Goal: Information Seeking & Learning: Check status

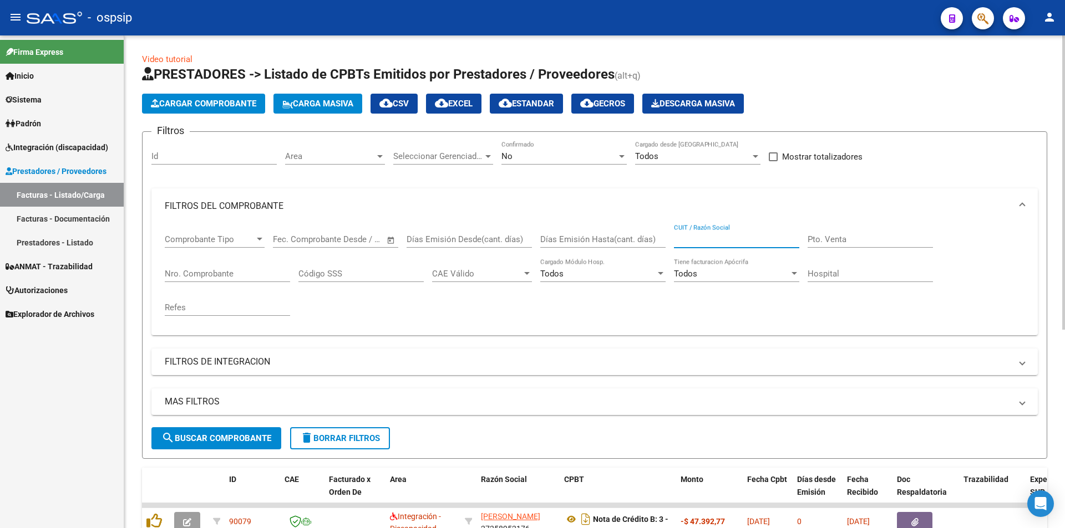
click at [687, 238] on input "CUIT / Razón Social" at bounding box center [736, 240] width 125 height 10
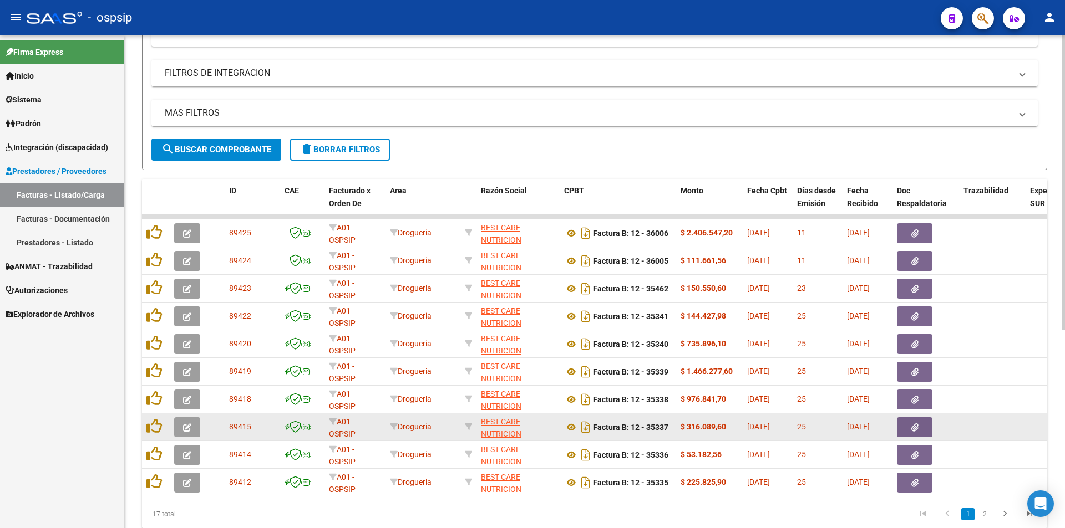
scroll to position [333, 0]
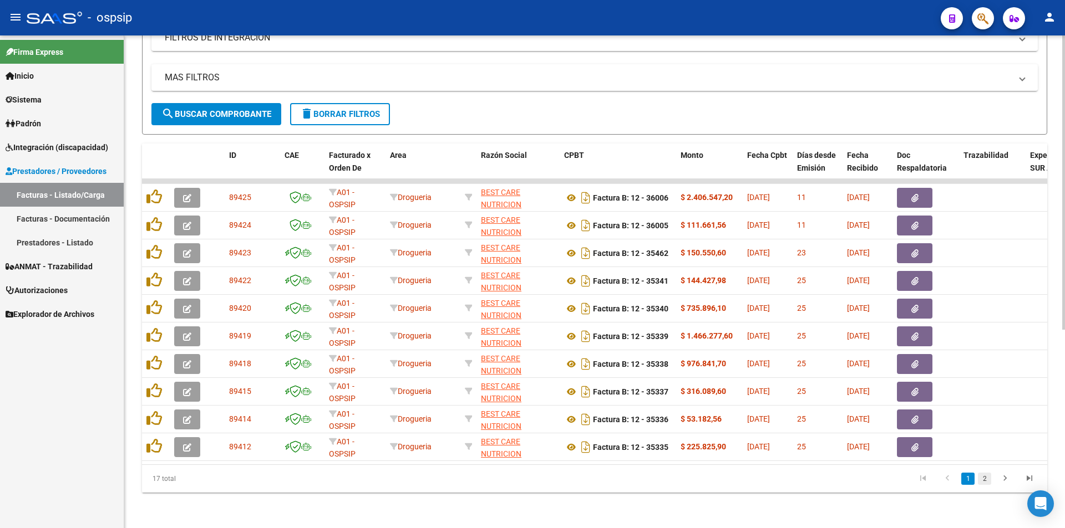
type input "BEST CARE"
click at [988, 476] on link "2" at bounding box center [984, 479] width 13 height 12
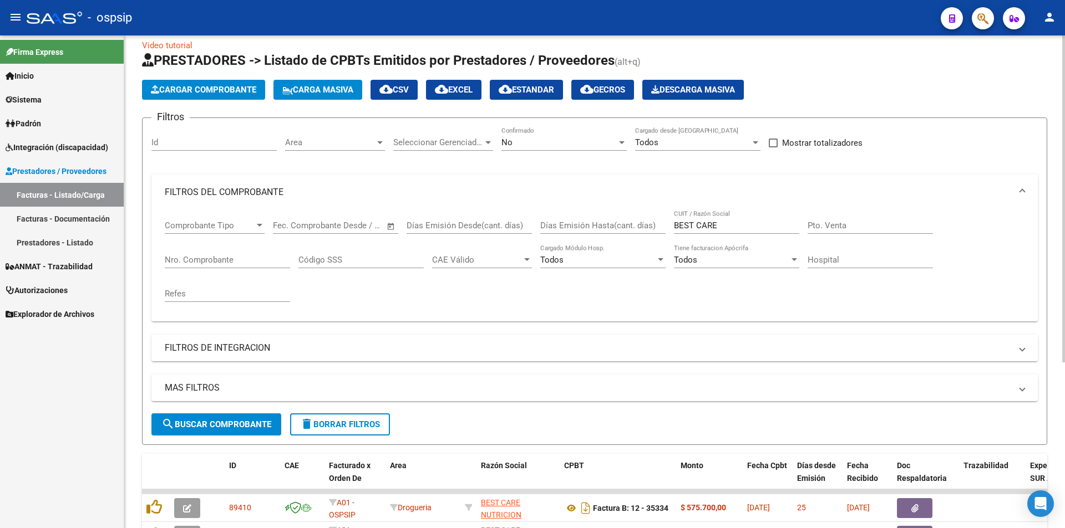
scroll to position [0, 0]
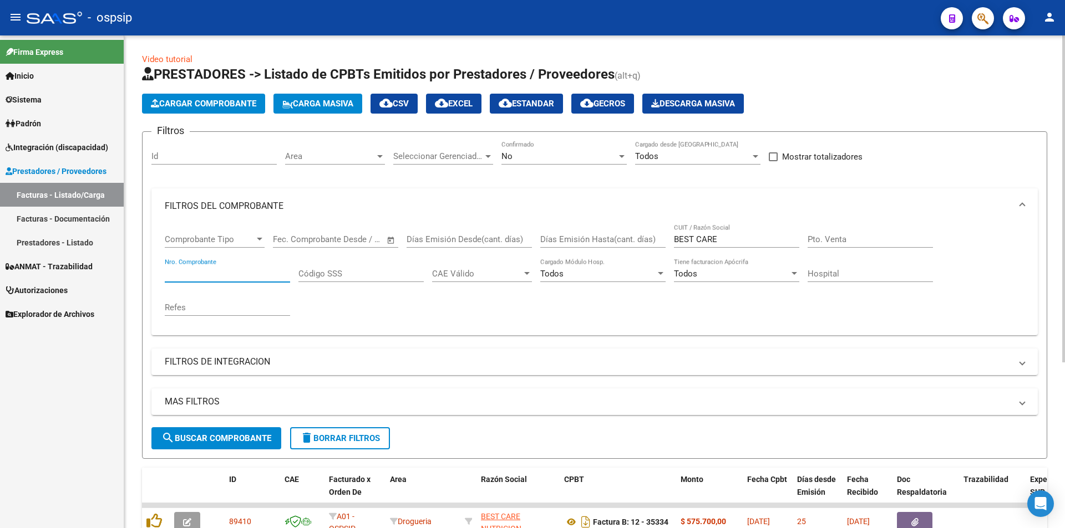
click at [189, 277] on input "Nro. Comprobante" at bounding box center [227, 274] width 125 height 10
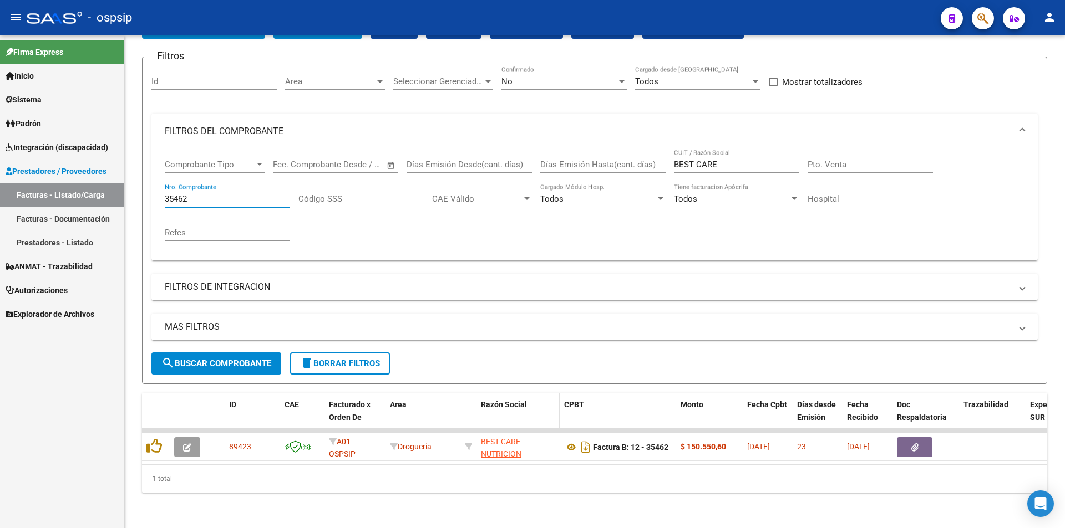
scroll to position [83, 0]
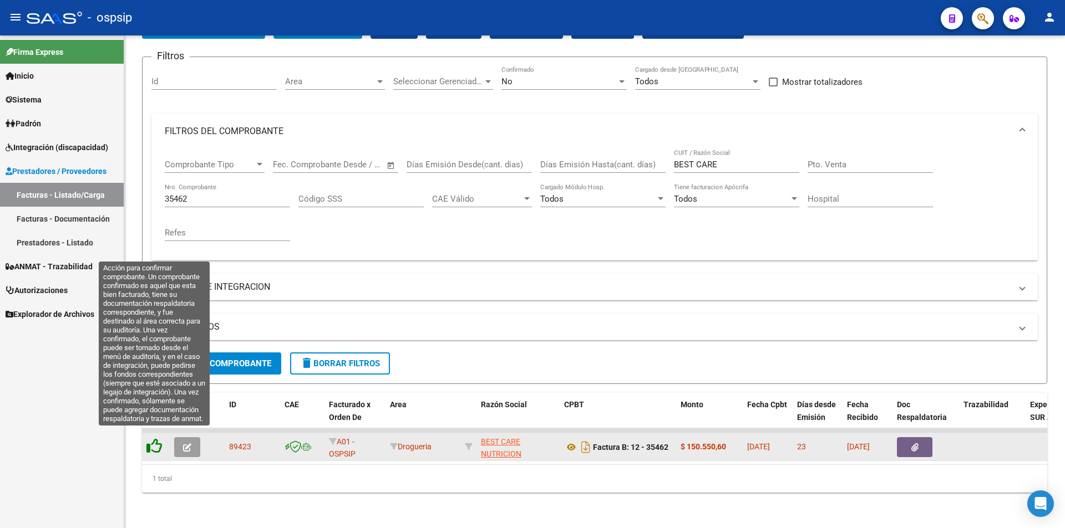
click at [152, 439] on icon at bounding box center [154, 447] width 16 height 16
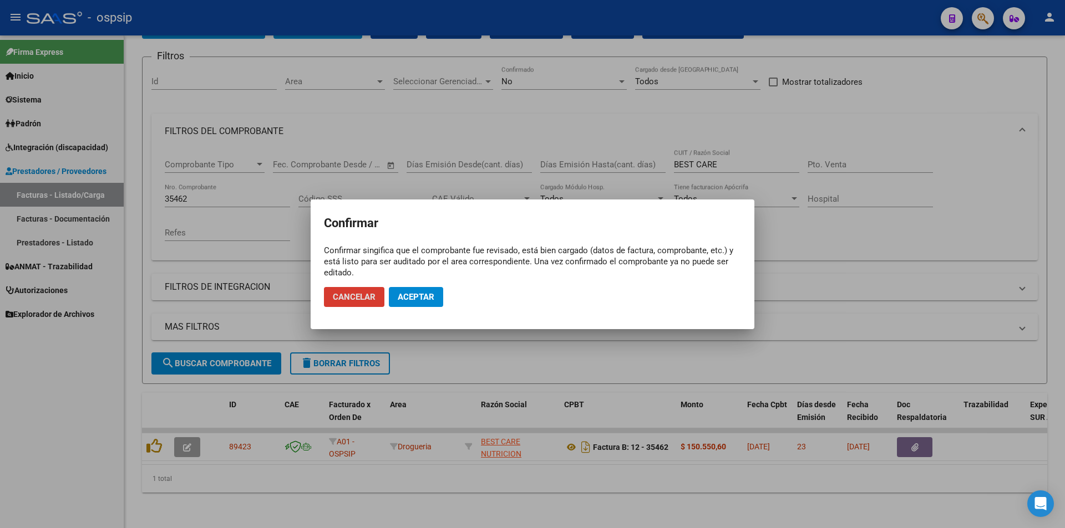
click at [417, 294] on span "Aceptar" at bounding box center [416, 297] width 37 height 10
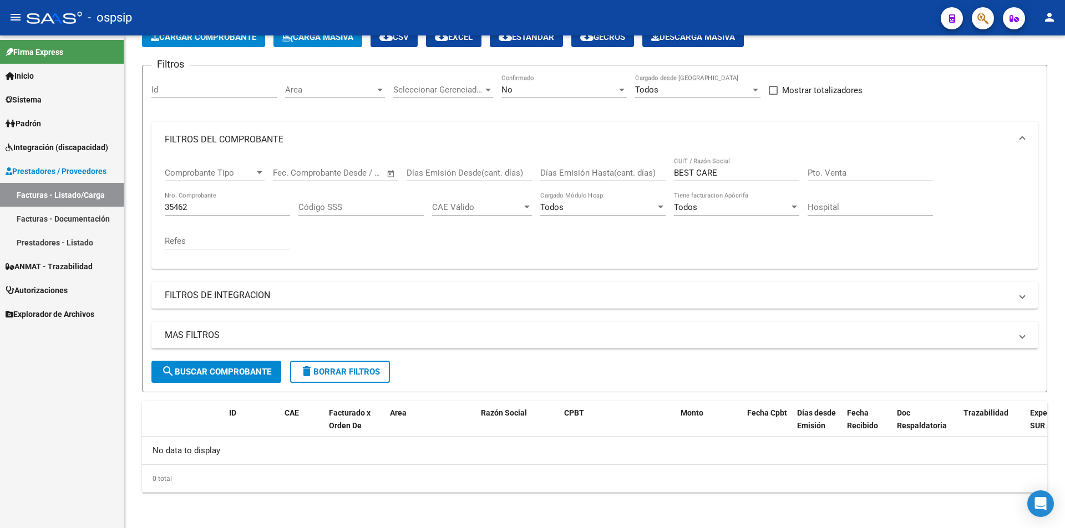
scroll to position [67, 0]
click at [188, 207] on input "35462" at bounding box center [227, 207] width 125 height 10
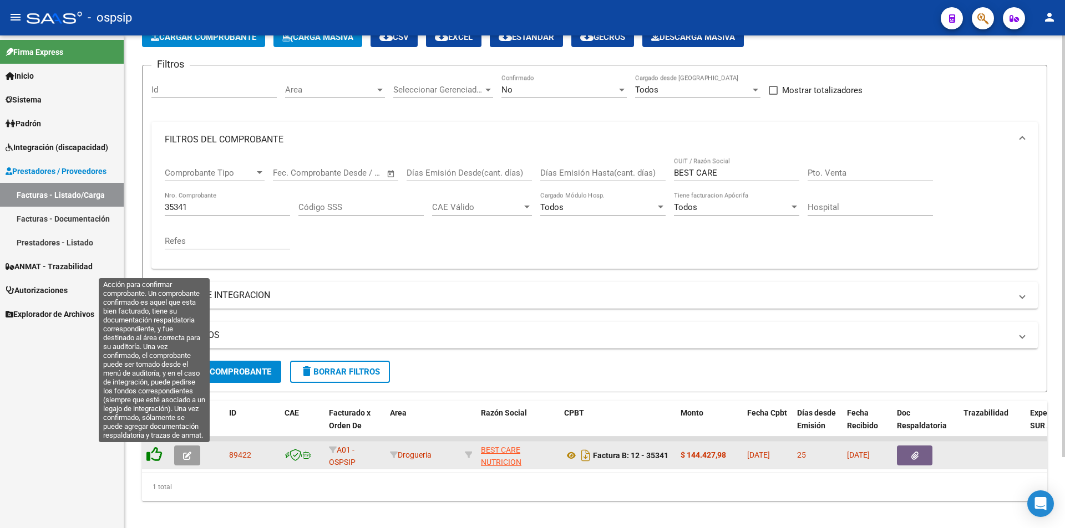
click at [155, 456] on icon at bounding box center [154, 455] width 16 height 16
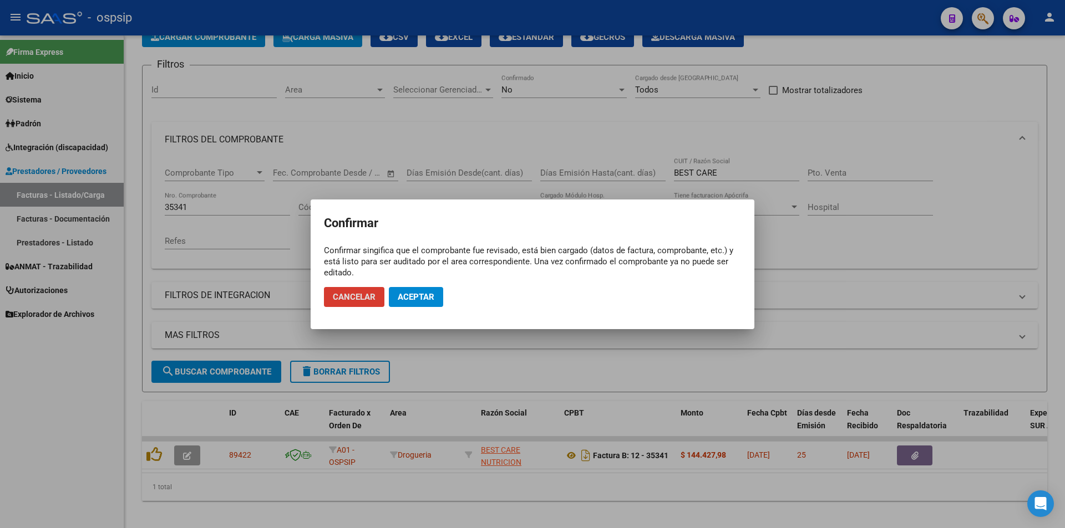
click at [421, 298] on span "Aceptar" at bounding box center [416, 297] width 37 height 10
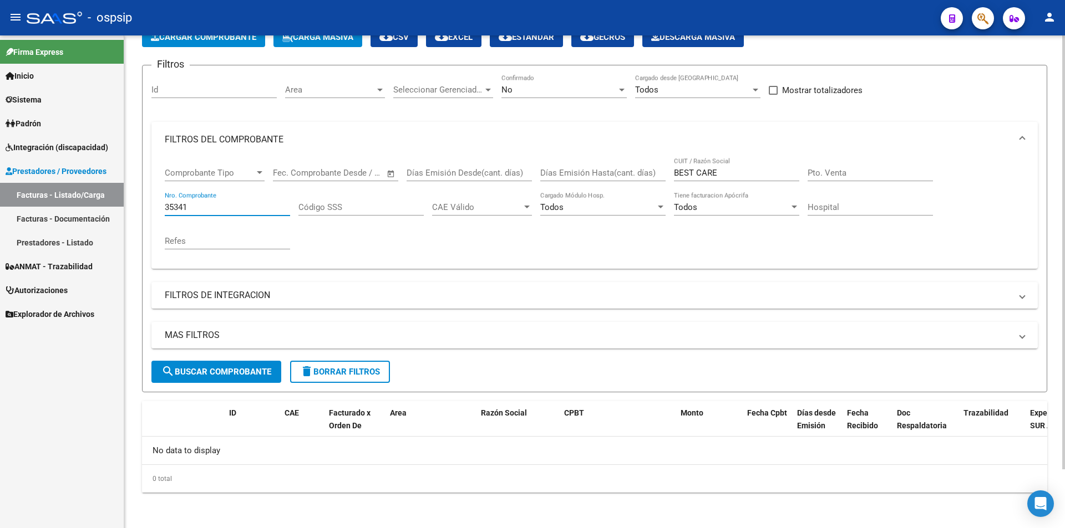
click at [194, 206] on input "35341" at bounding box center [227, 207] width 125 height 10
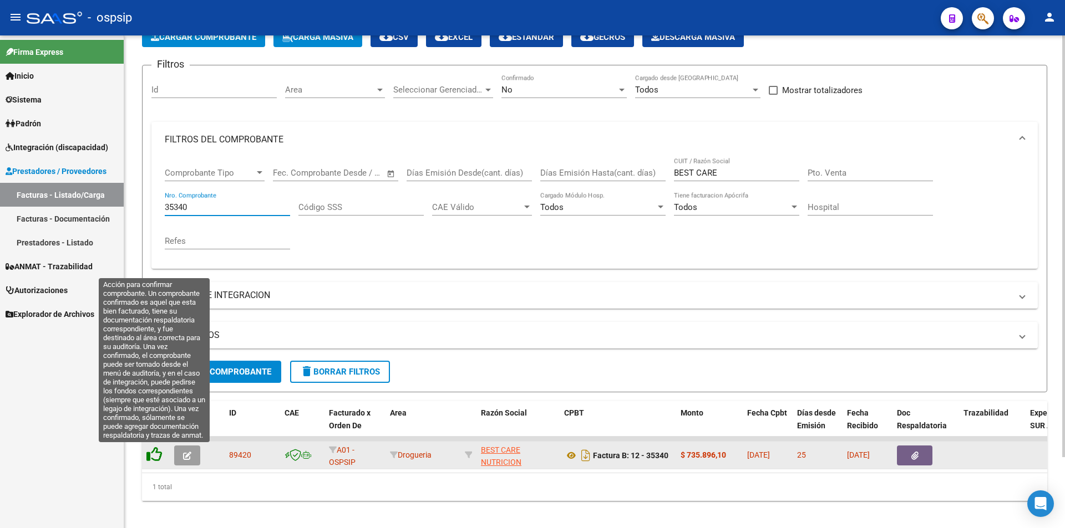
click at [151, 454] on icon at bounding box center [154, 455] width 16 height 16
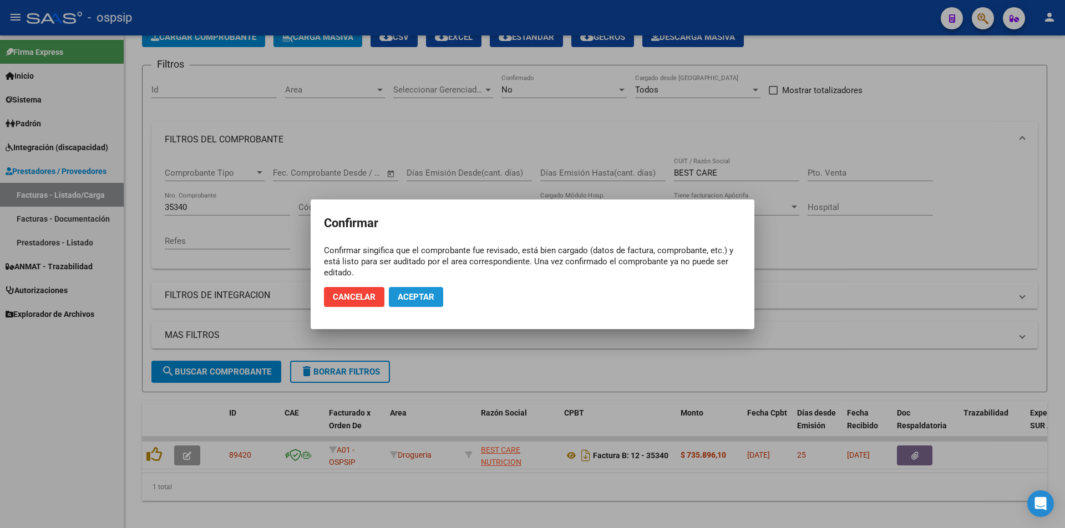
click at [415, 301] on span "Aceptar" at bounding box center [416, 297] width 37 height 10
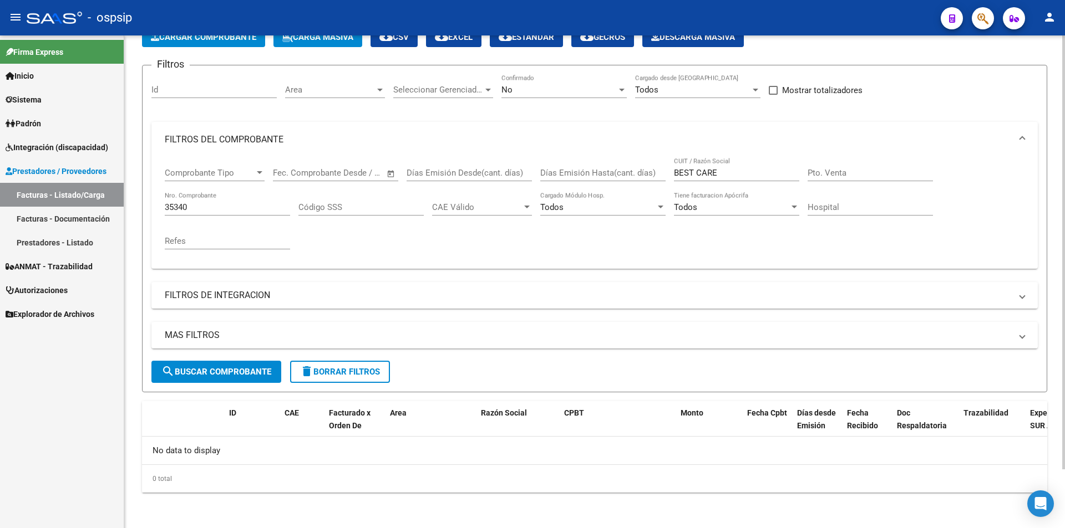
click at [213, 211] on input "35340" at bounding box center [227, 207] width 125 height 10
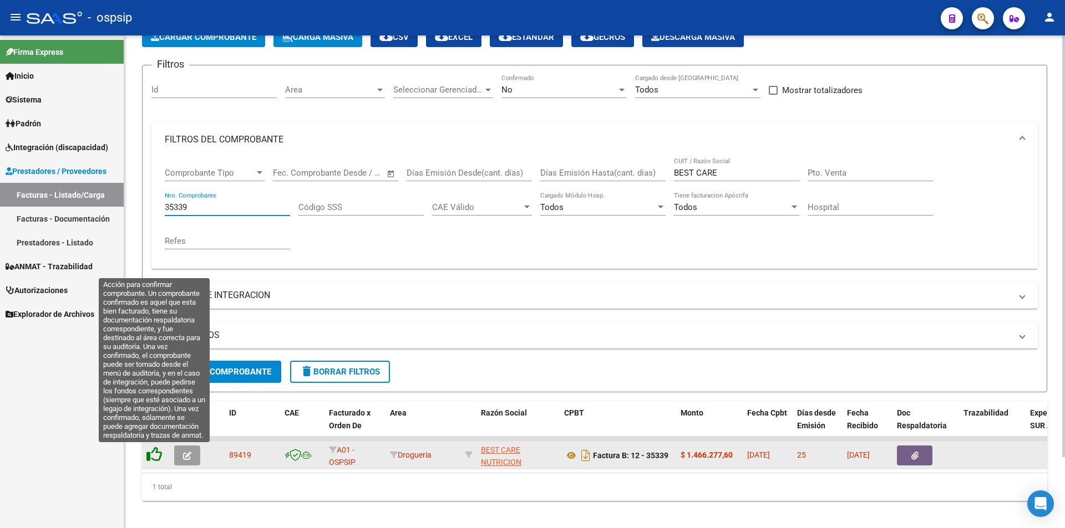
click at [156, 453] on icon at bounding box center [154, 455] width 16 height 16
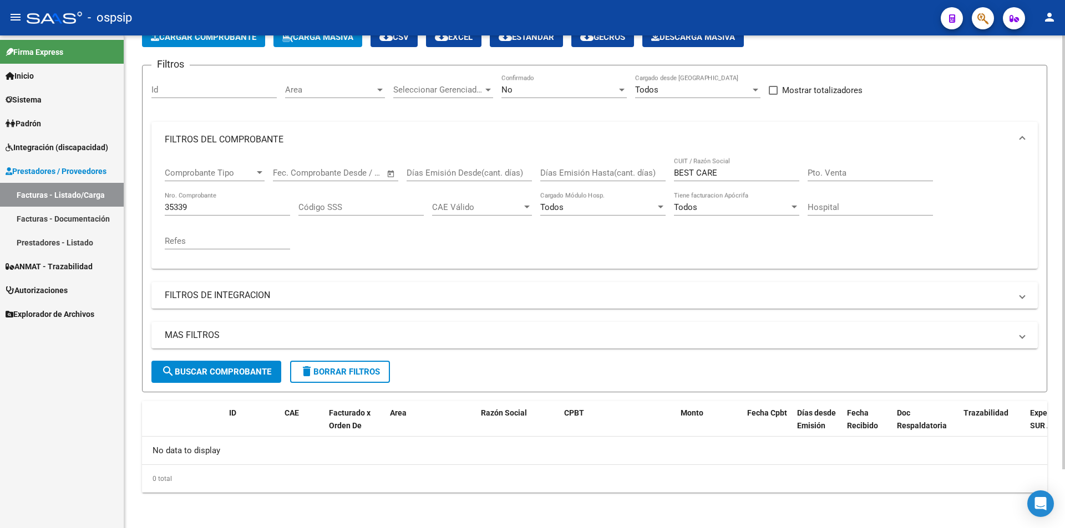
click at [205, 201] on div "35339 Nro. Comprobante" at bounding box center [227, 204] width 125 height 24
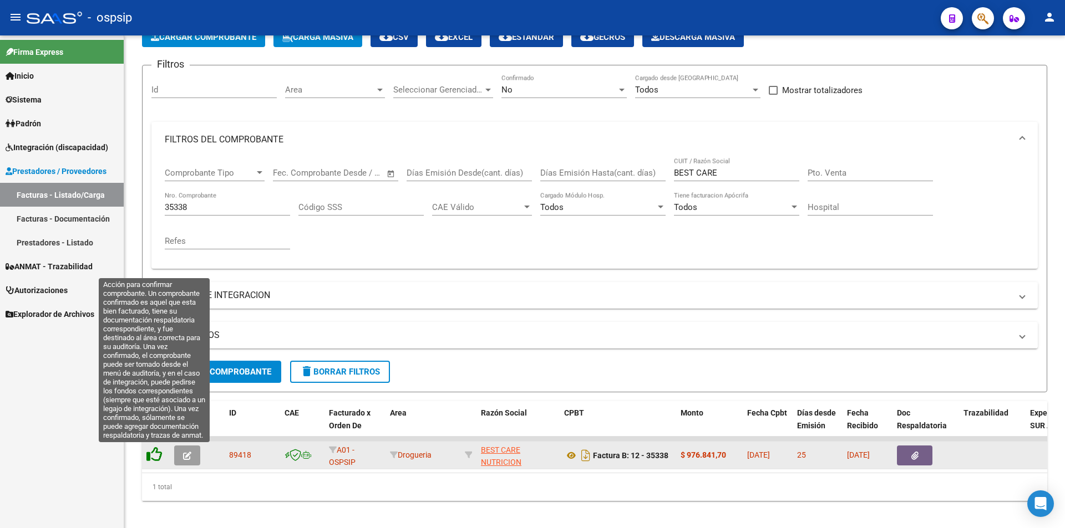
click at [156, 455] on icon at bounding box center [154, 455] width 16 height 16
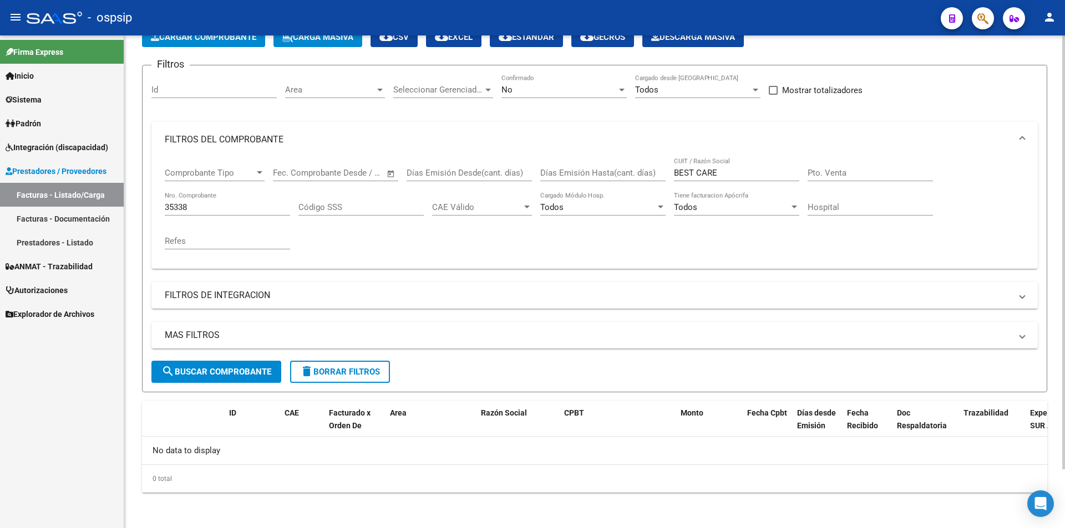
click at [196, 204] on input "35338" at bounding box center [227, 207] width 125 height 10
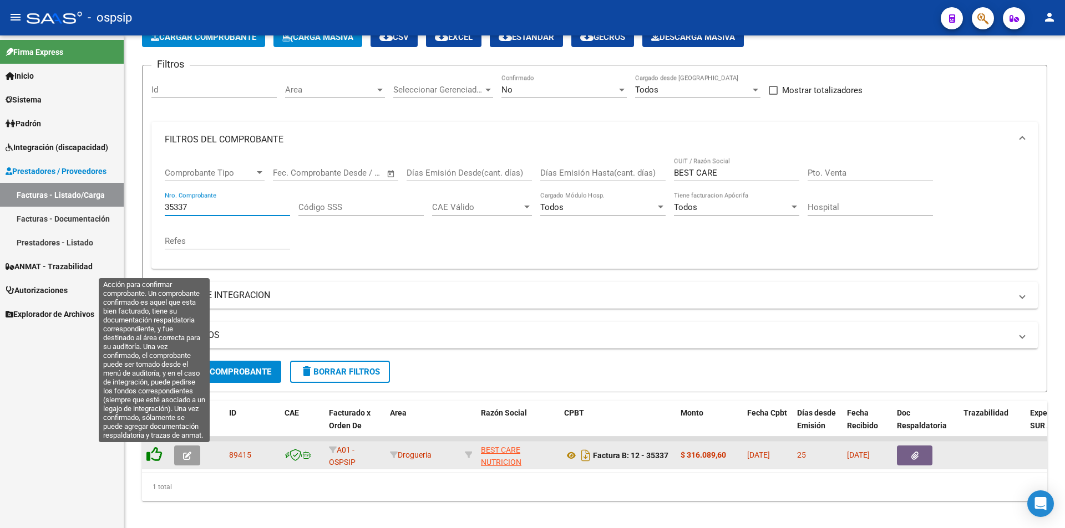
click at [154, 453] on icon at bounding box center [154, 455] width 16 height 16
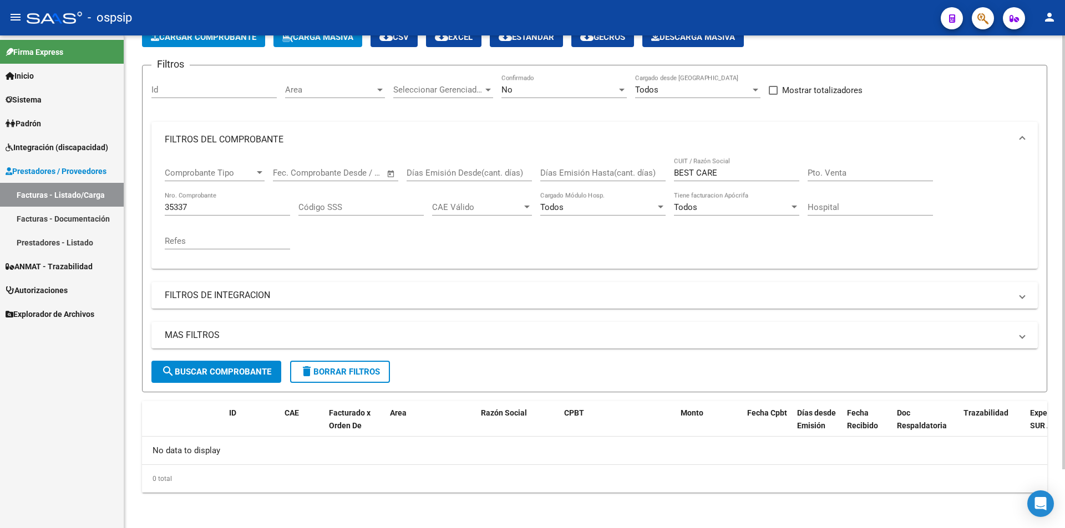
click at [208, 207] on input "35337" at bounding box center [227, 207] width 125 height 10
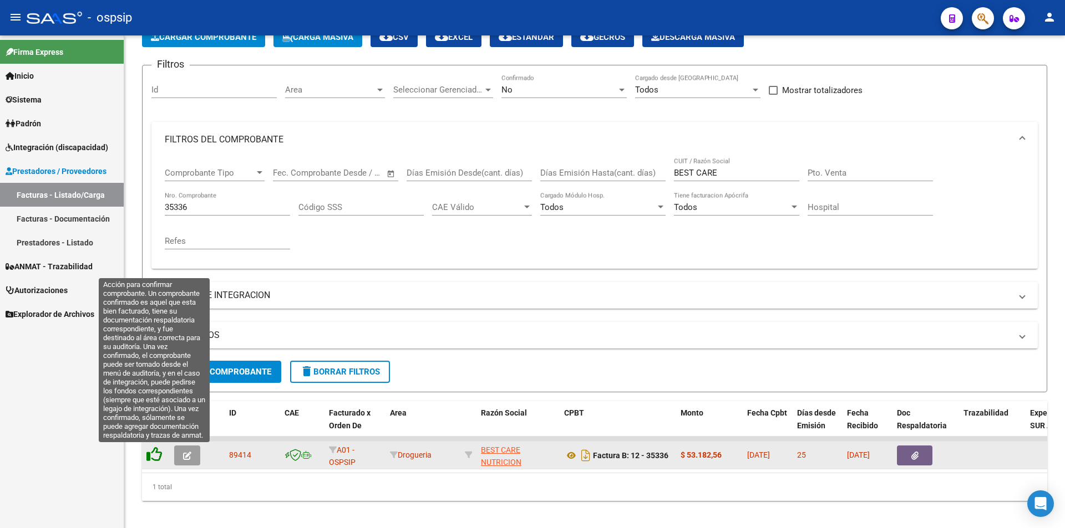
click at [151, 457] on icon at bounding box center [154, 455] width 16 height 16
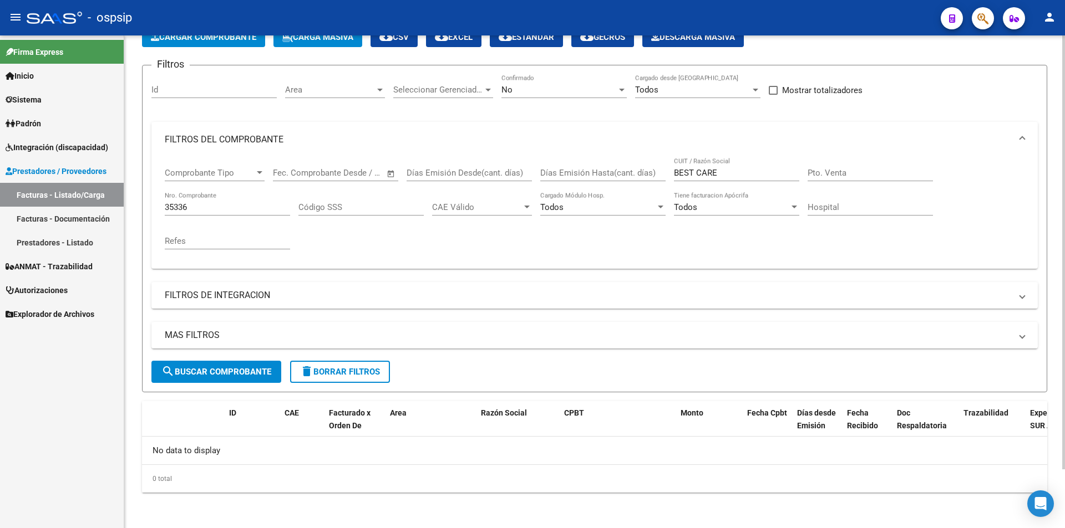
click at [201, 202] on input "35336" at bounding box center [227, 207] width 125 height 10
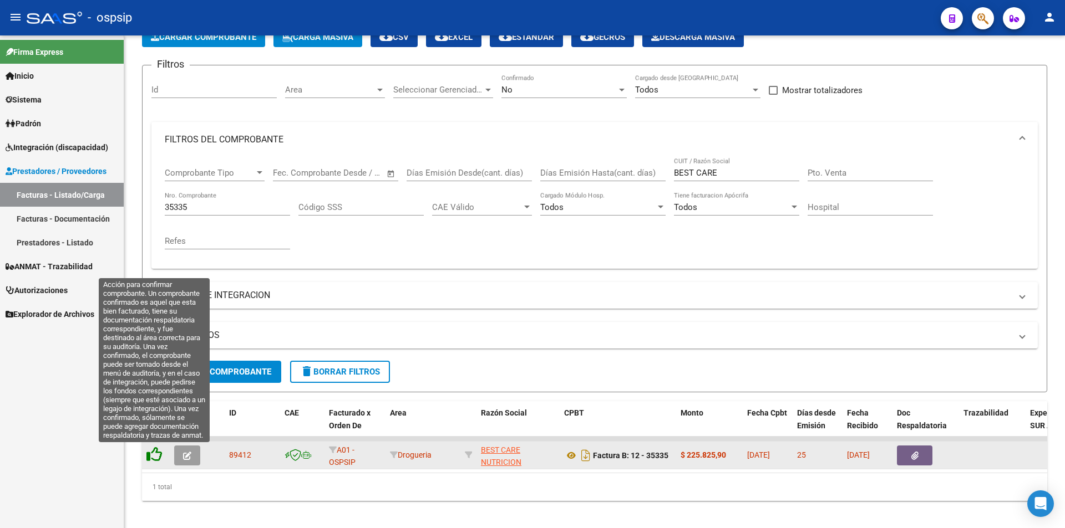
click at [153, 454] on icon at bounding box center [154, 455] width 16 height 16
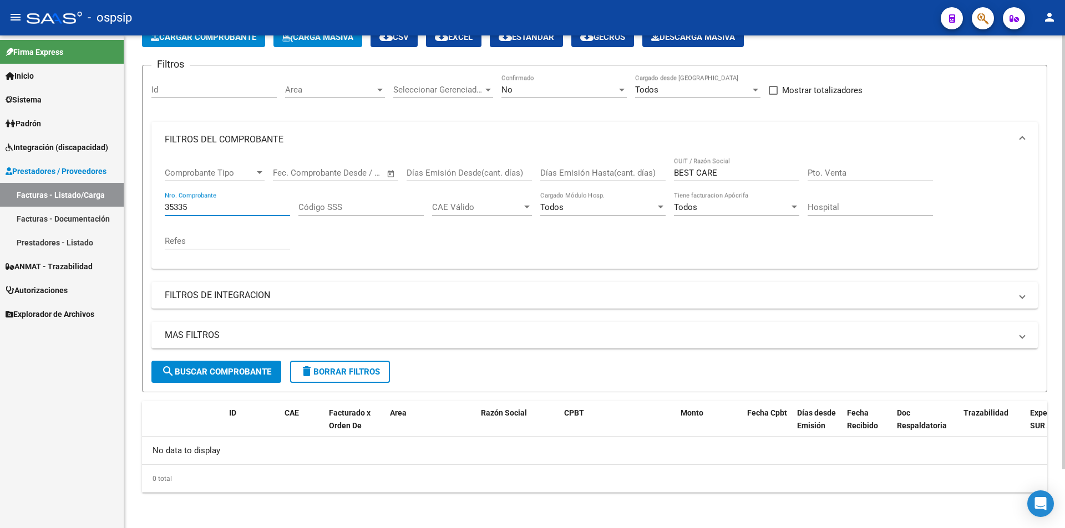
click at [199, 208] on input "35335" at bounding box center [227, 207] width 125 height 10
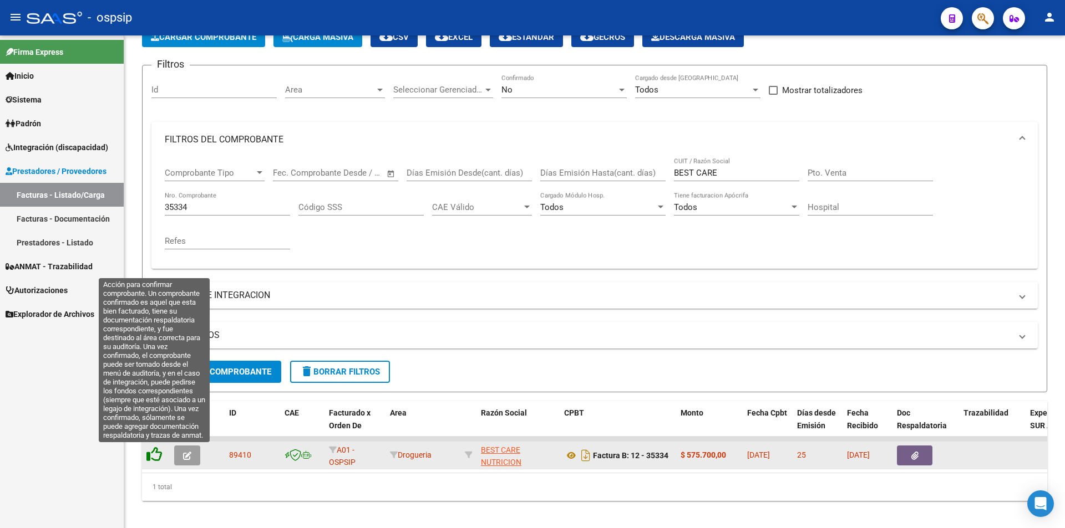
click at [156, 455] on icon at bounding box center [154, 455] width 16 height 16
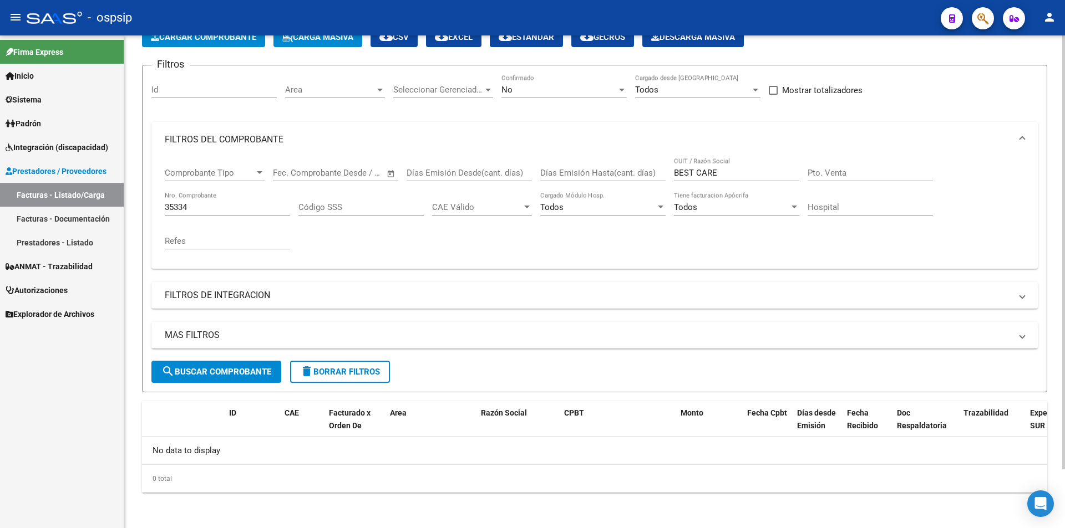
click at [197, 204] on input "35334" at bounding box center [227, 207] width 125 height 10
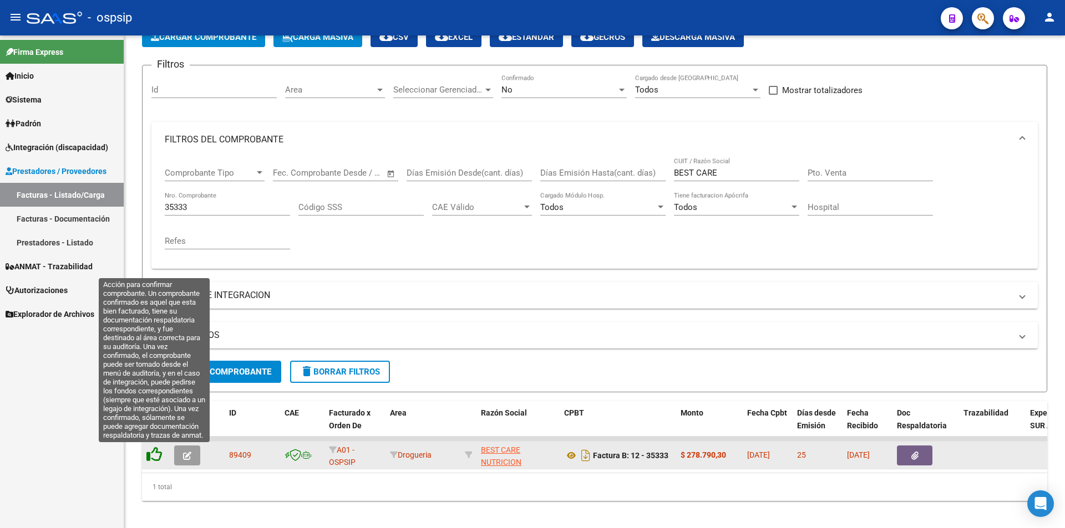
click at [157, 455] on icon at bounding box center [154, 455] width 16 height 16
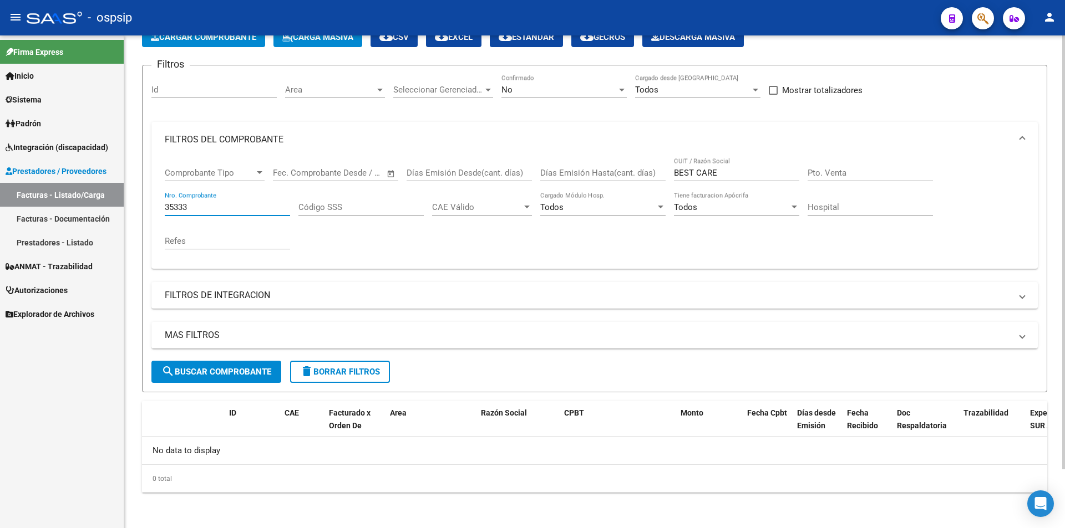
click at [194, 204] on input "35333" at bounding box center [227, 207] width 125 height 10
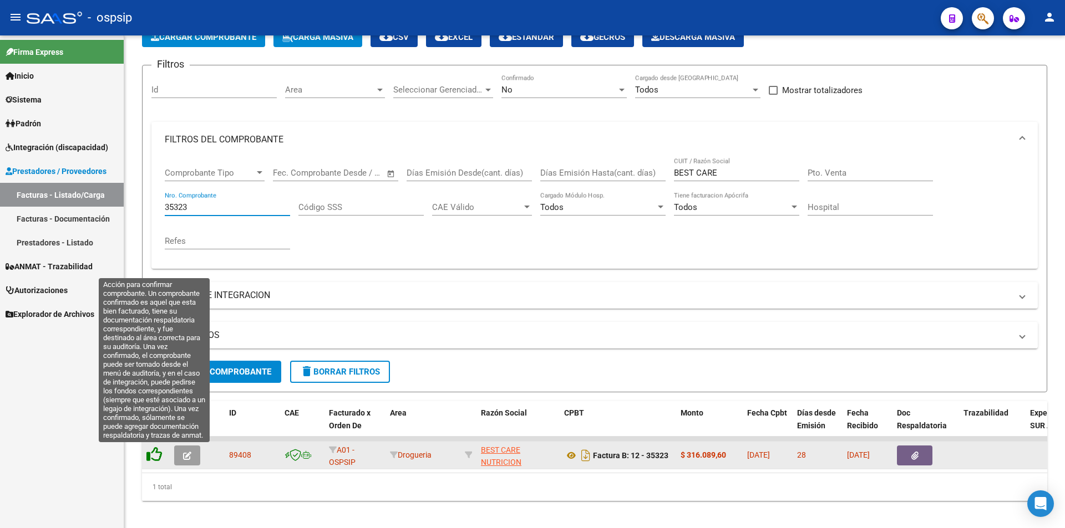
click at [152, 455] on icon at bounding box center [154, 455] width 16 height 16
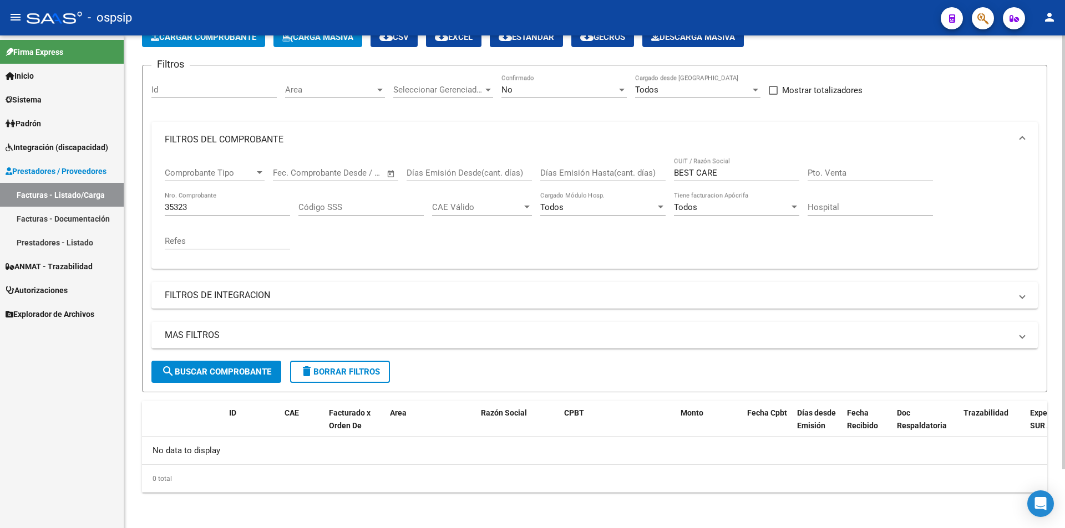
click at [200, 211] on input "35323" at bounding box center [227, 207] width 125 height 10
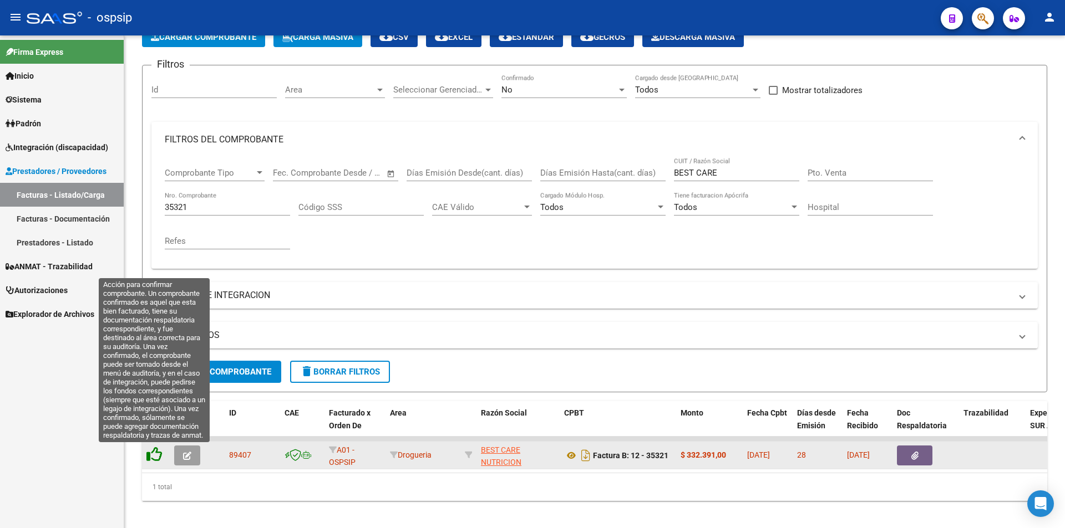
click at [154, 456] on icon at bounding box center [154, 455] width 16 height 16
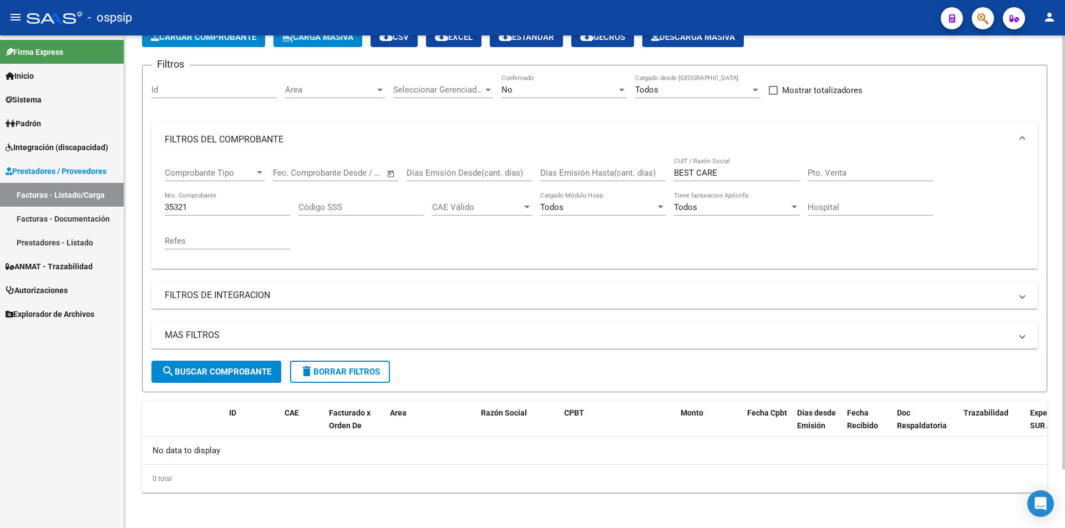
click at [200, 198] on div "35321 Nro. Comprobante" at bounding box center [227, 204] width 125 height 24
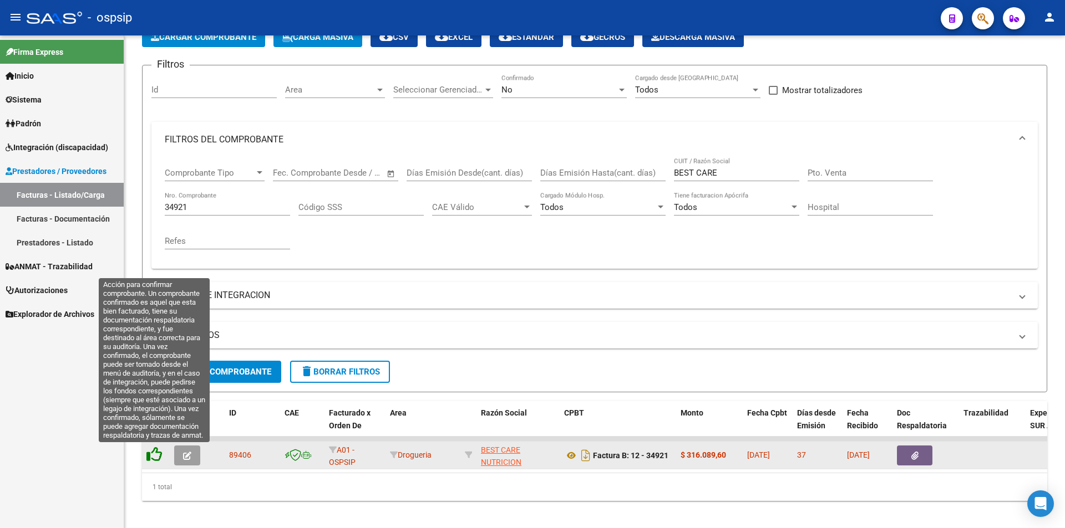
click at [155, 456] on icon at bounding box center [154, 455] width 16 height 16
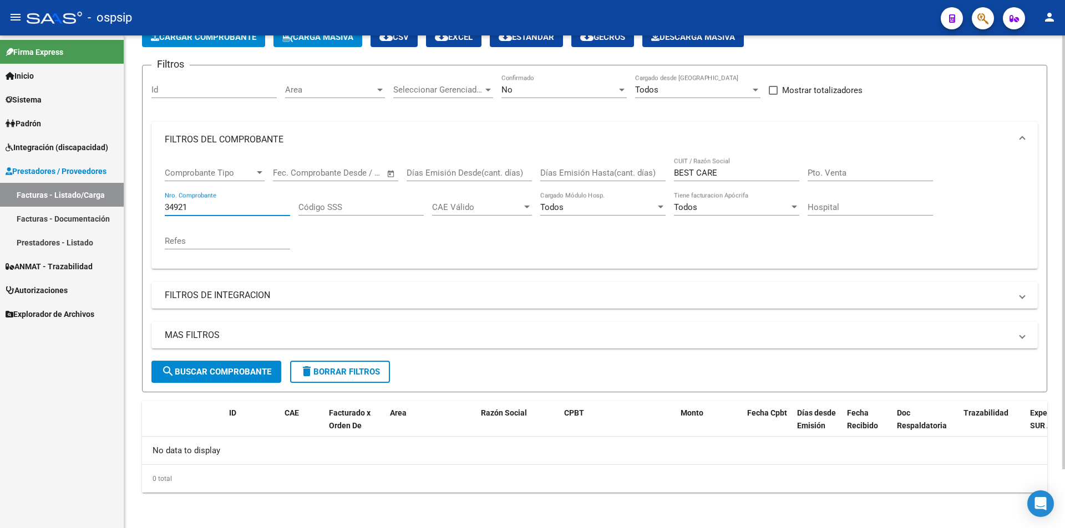
click at [197, 204] on input "34921" at bounding box center [227, 207] width 125 height 10
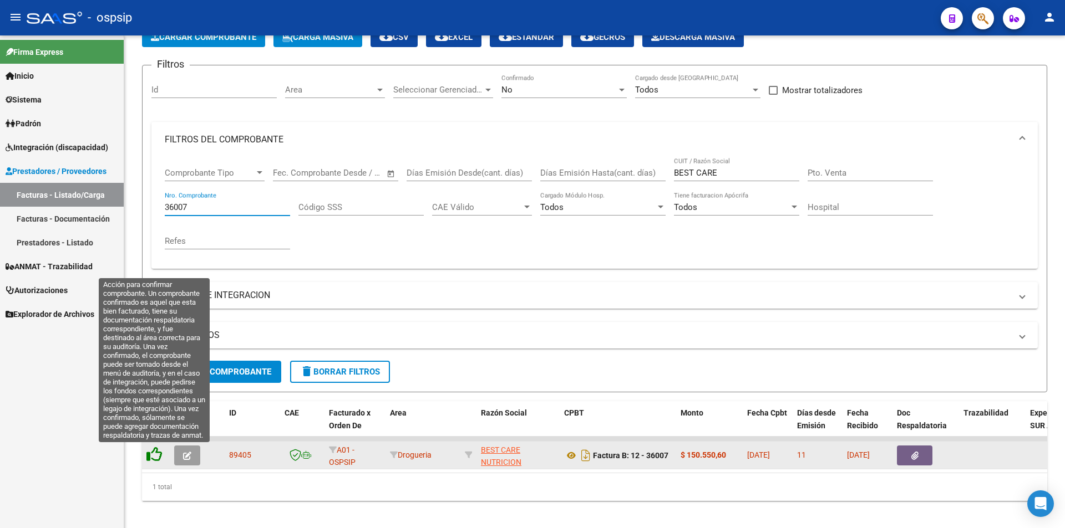
click at [157, 460] on icon at bounding box center [154, 455] width 16 height 16
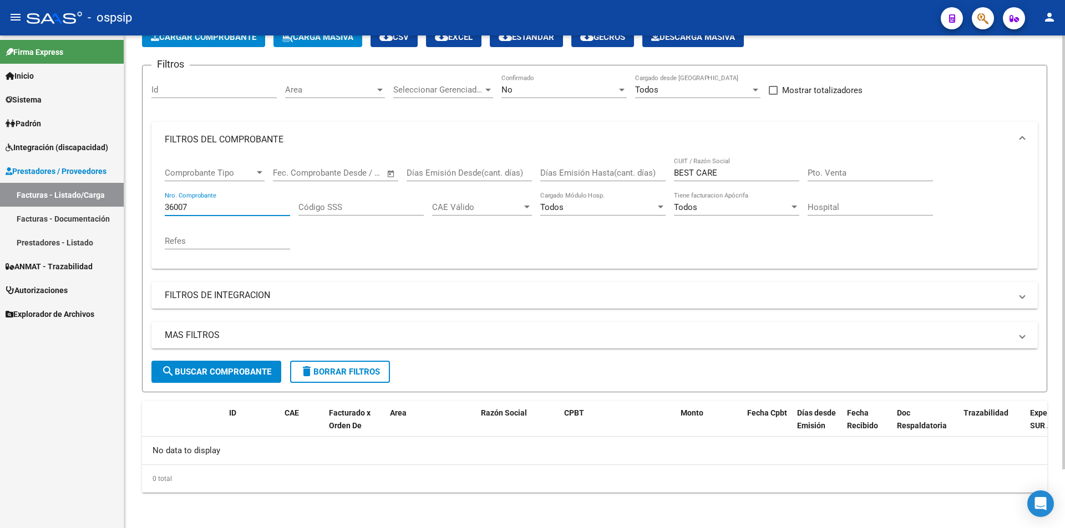
click at [199, 207] on input "36007" at bounding box center [227, 207] width 125 height 10
type input "3"
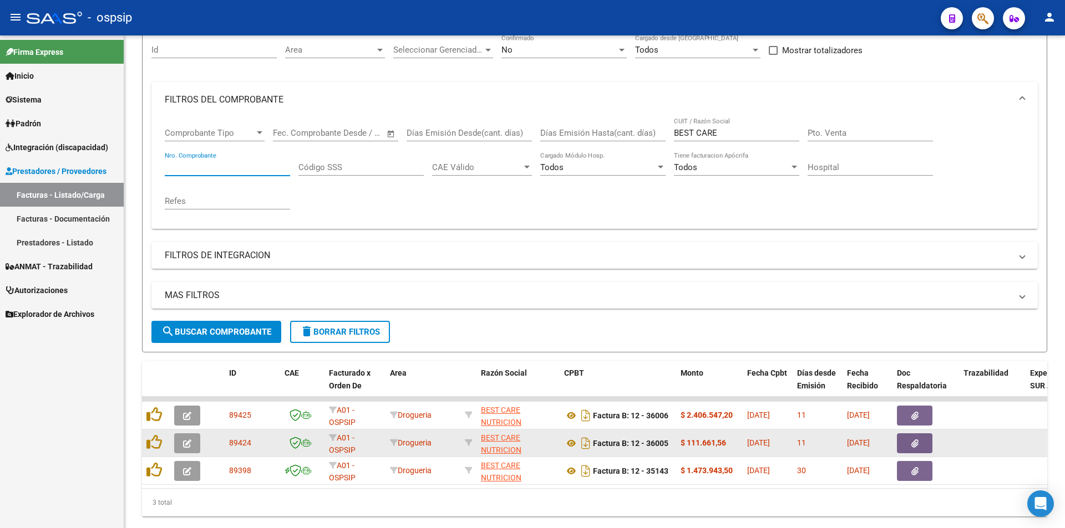
scroll to position [139, 0]
